Goal: Check status: Check status

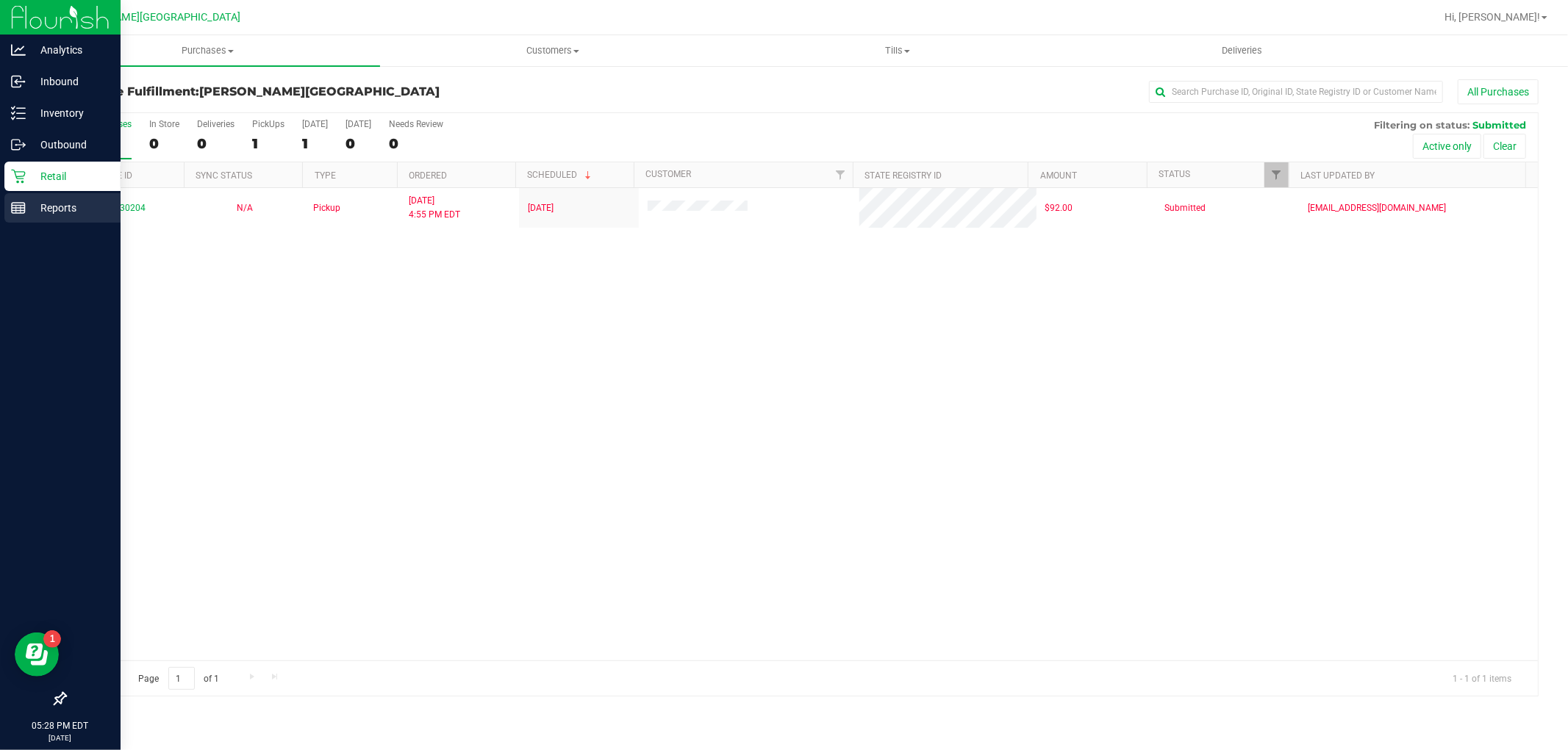
click at [57, 207] on p "Reports" at bounding box center [70, 208] width 88 height 18
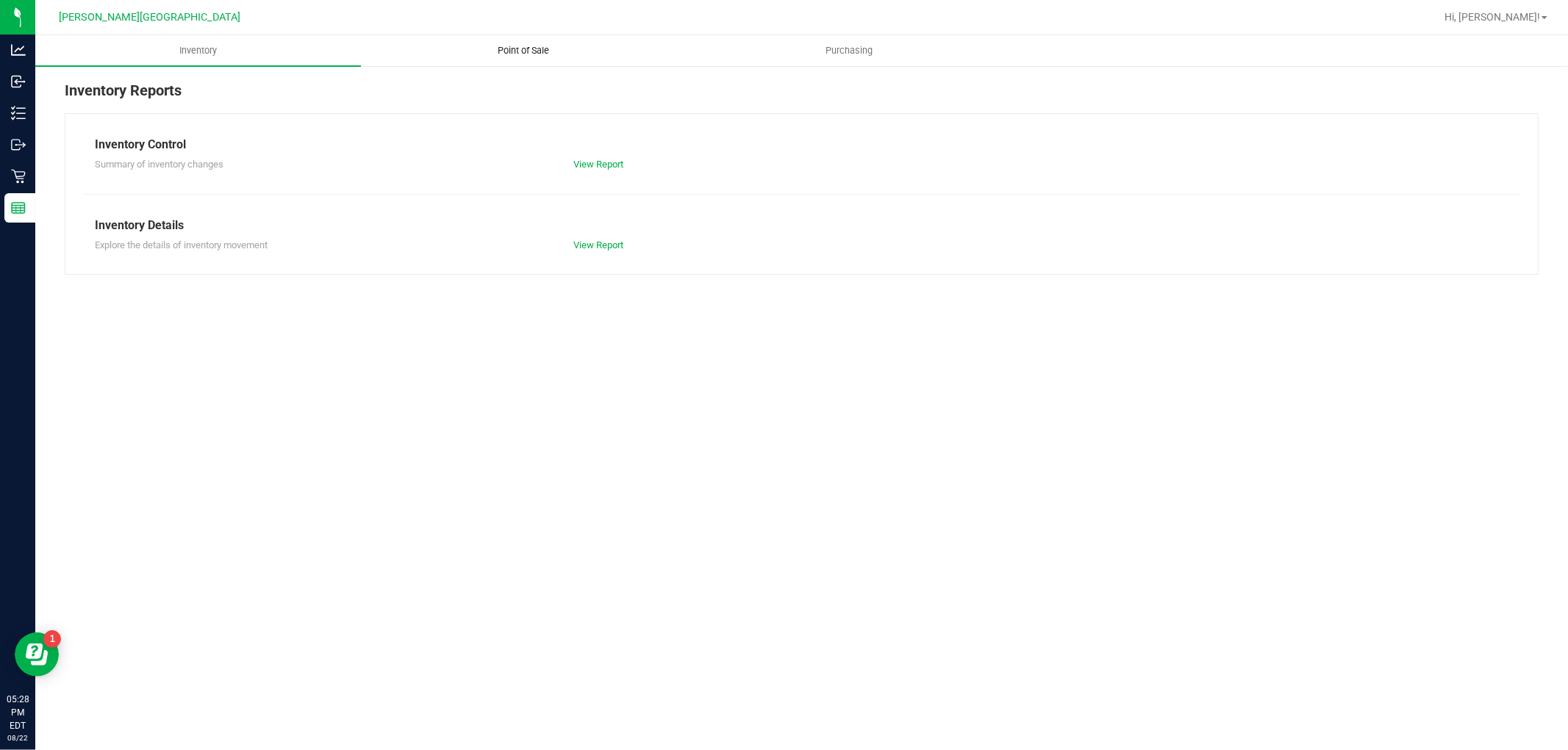
click at [541, 46] on span "Point of Sale" at bounding box center [524, 51] width 91 height 13
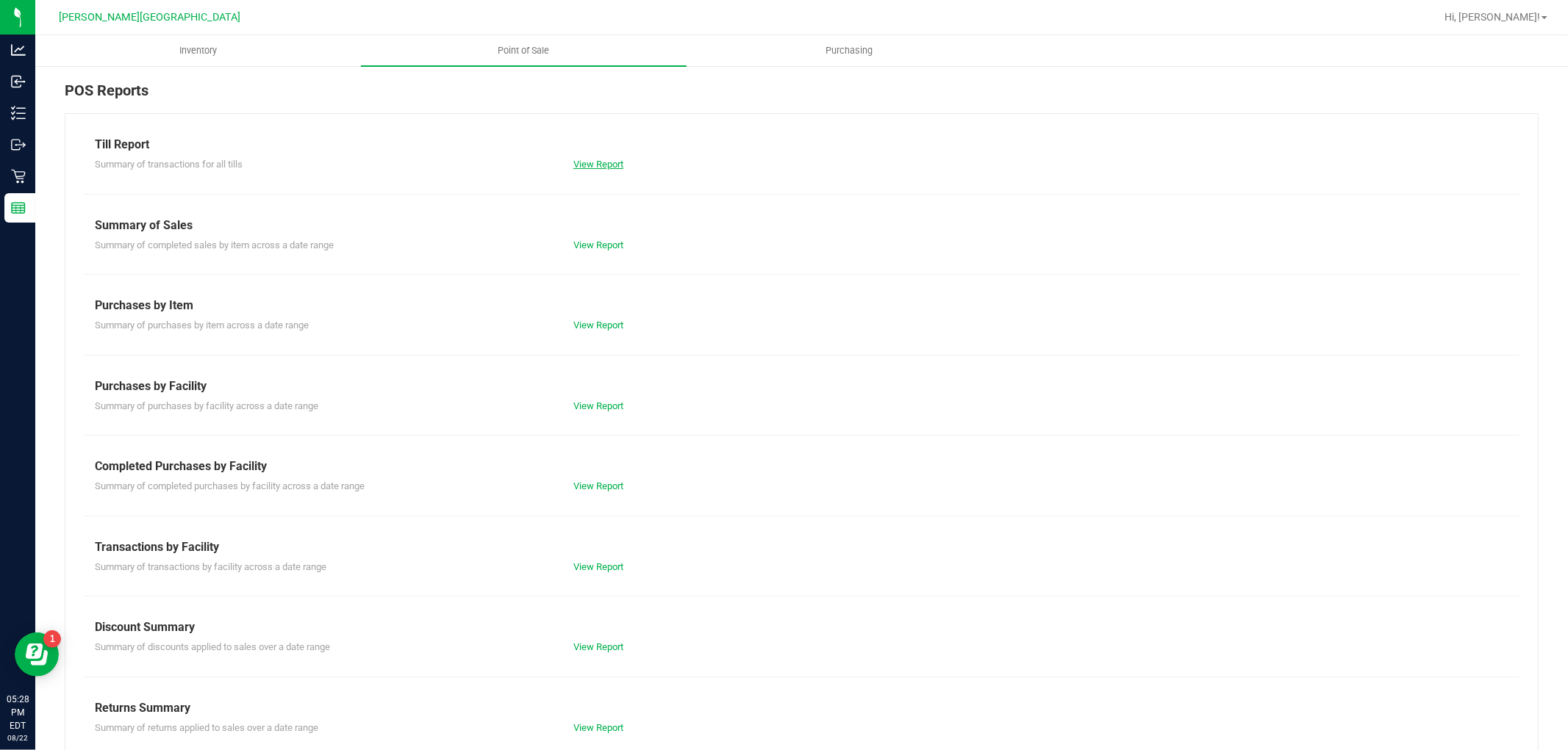
click at [606, 169] on link "View Report" at bounding box center [598, 165] width 50 height 11
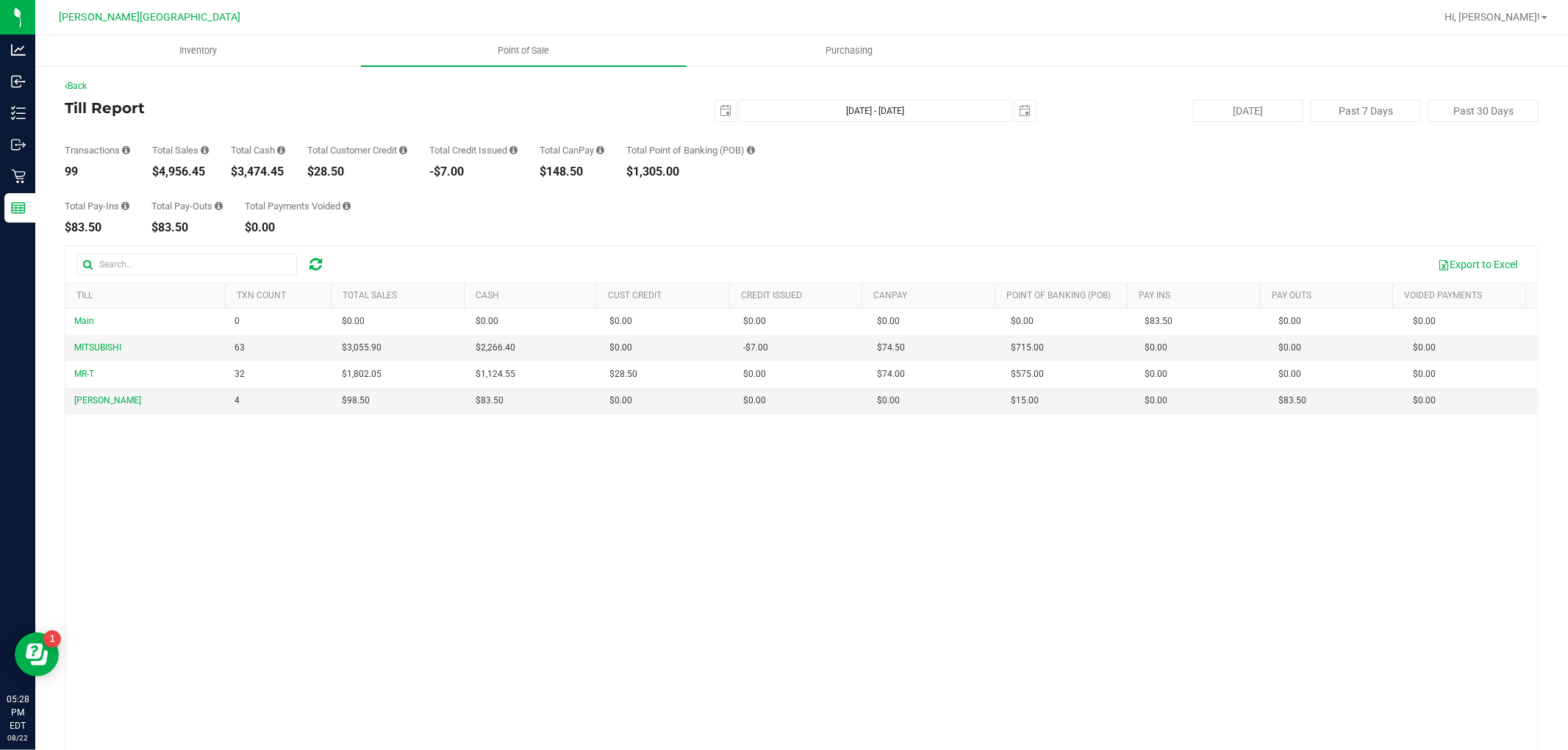
click at [179, 174] on div "$4,956.45" at bounding box center [180, 172] width 56 height 11
drag, startPoint x: 179, startPoint y: 174, endPoint x: 185, endPoint y: 161, distance: 14.3
click at [183, 163] on div "Total Sales $4,956.45" at bounding box center [180, 161] width 56 height 33
copy div "$4,956.45"
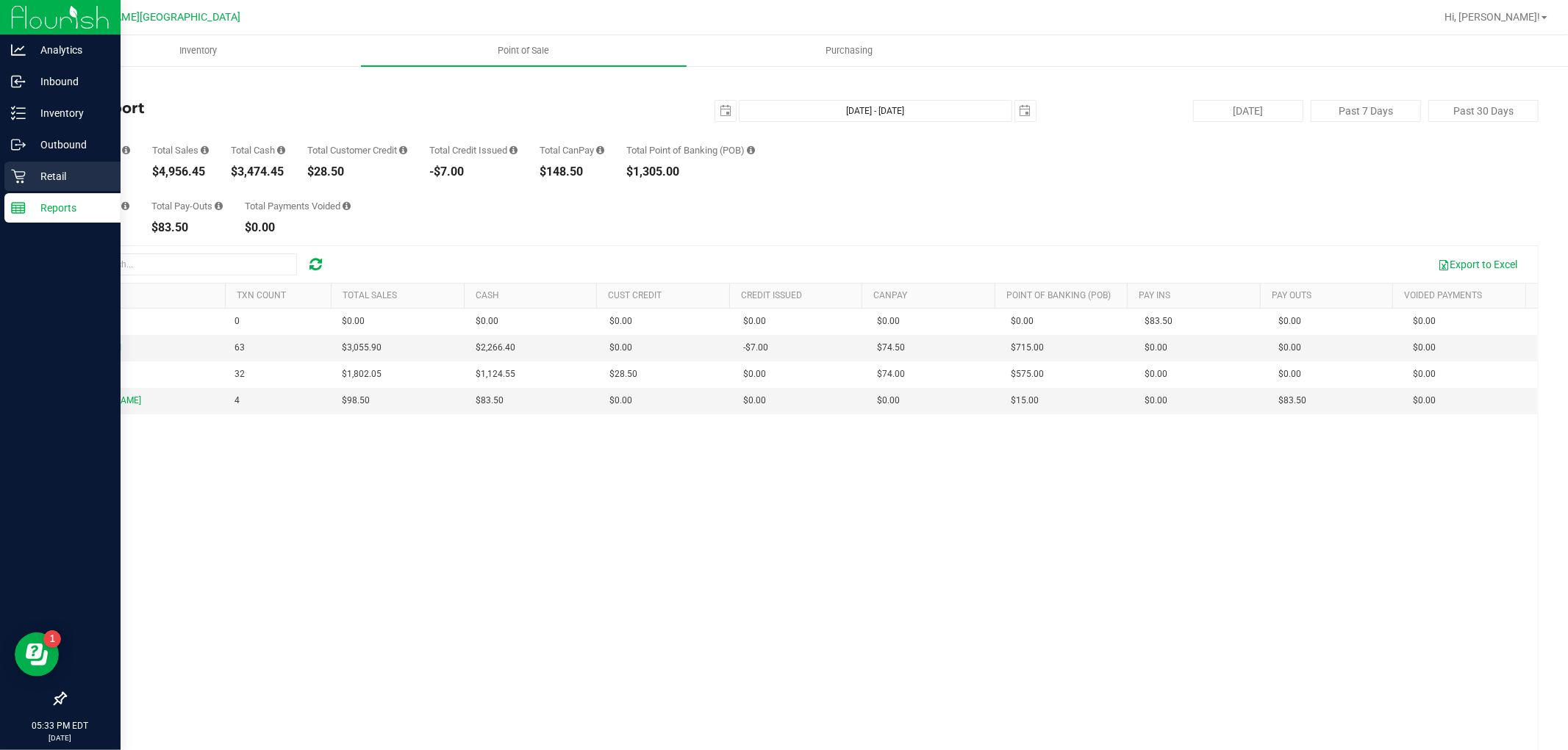
click at [30, 175] on p "Retail" at bounding box center [70, 177] width 88 height 18
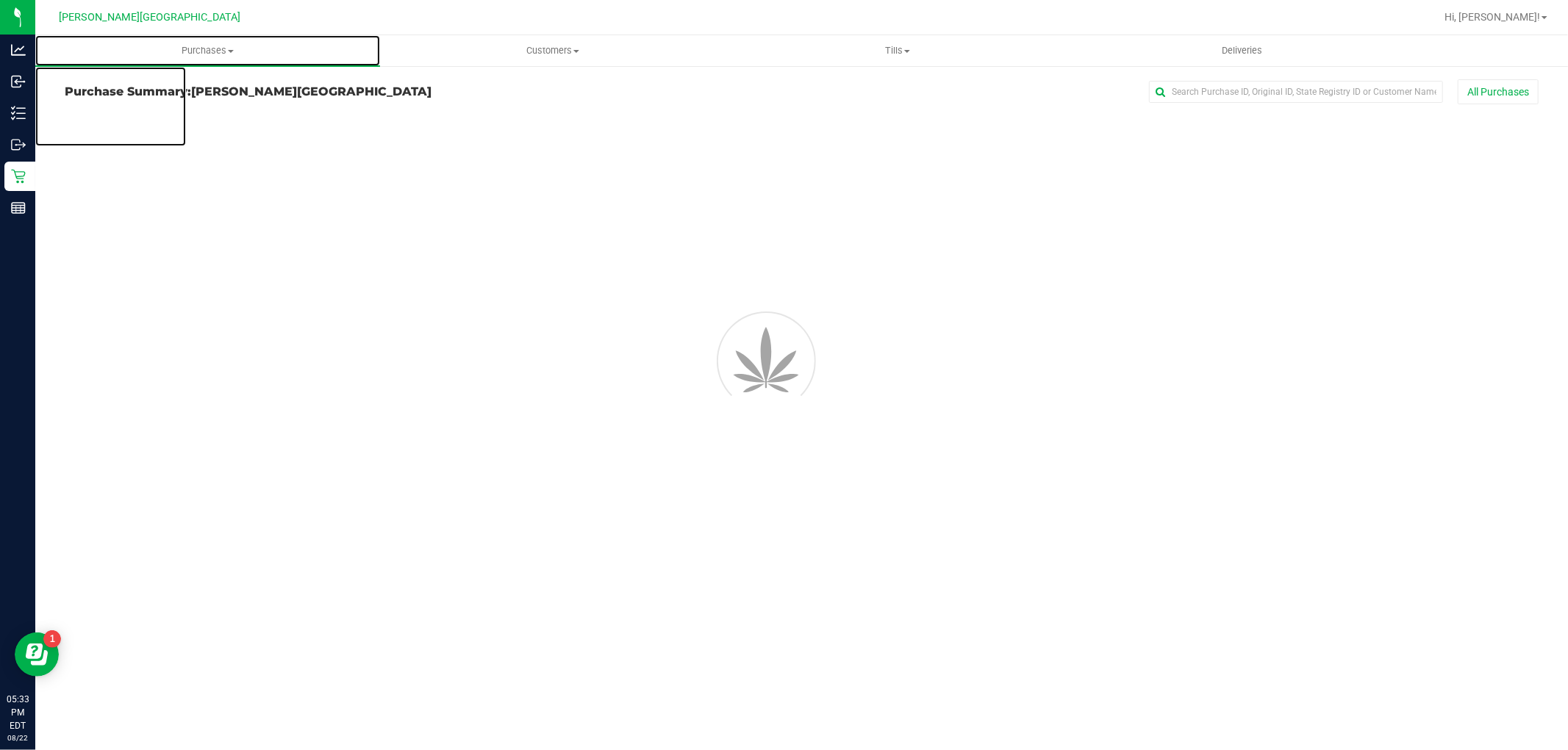
click at [197, 48] on span "Purchases" at bounding box center [207, 51] width 345 height 13
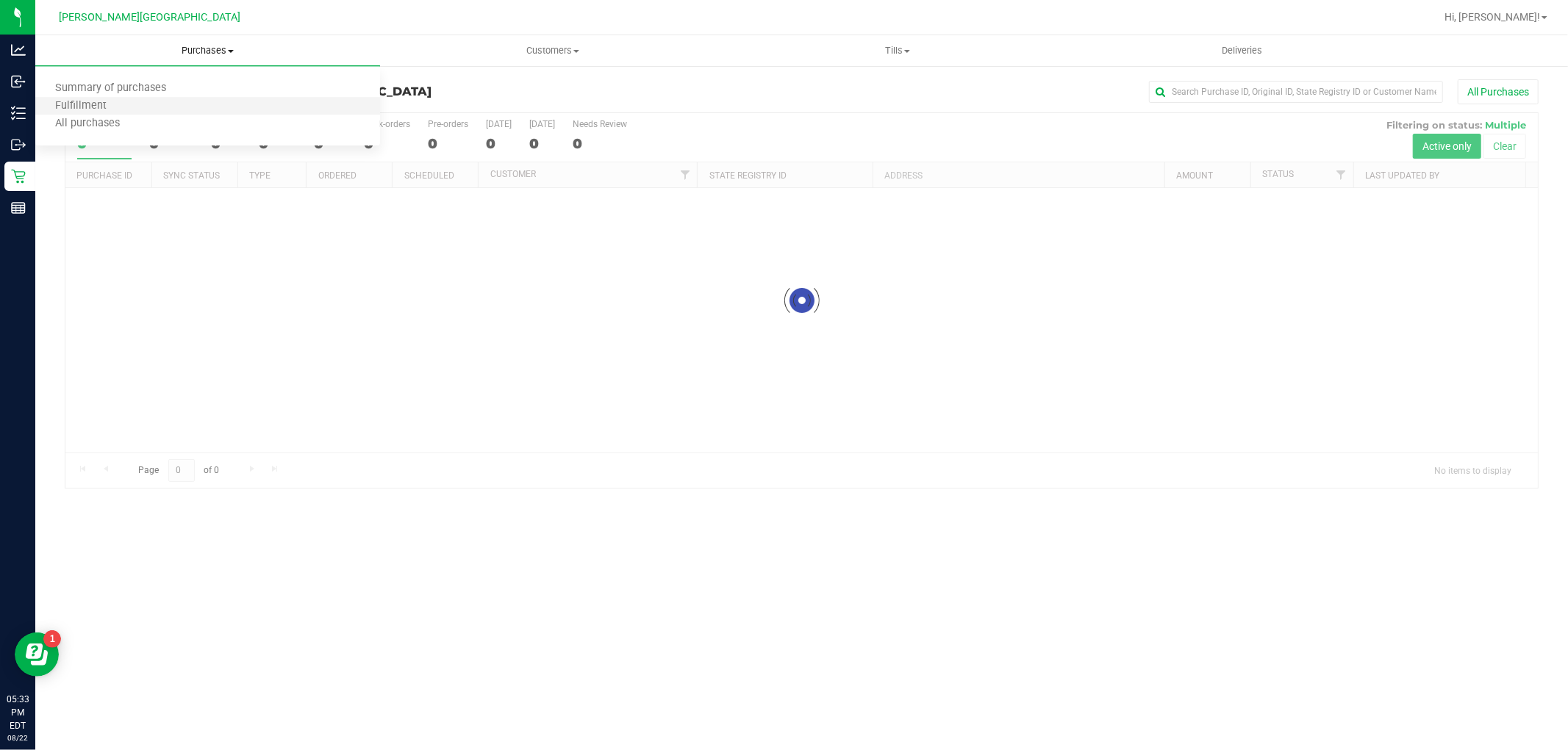
click at [144, 108] on li "Fulfillment" at bounding box center [207, 107] width 345 height 18
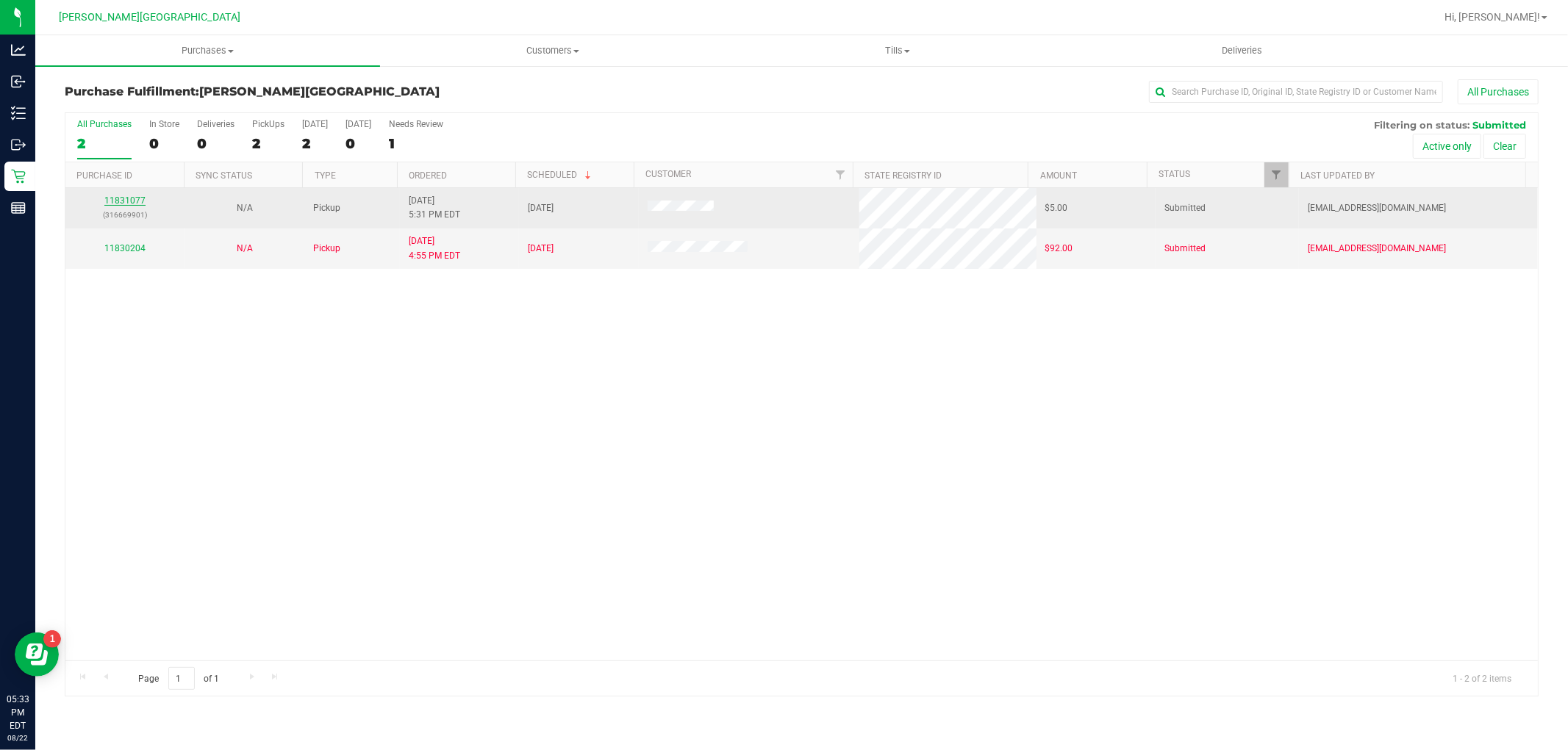
click at [141, 197] on link "11831077" at bounding box center [125, 201] width 41 height 11
